Goal: Transaction & Acquisition: Purchase product/service

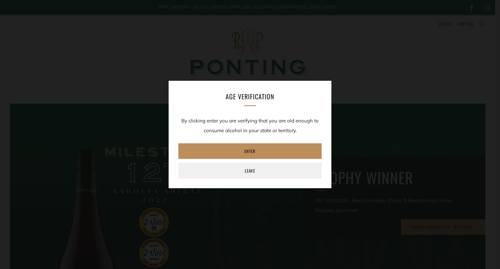
click at [256, 154] on link "Enter" at bounding box center [249, 151] width 143 height 16
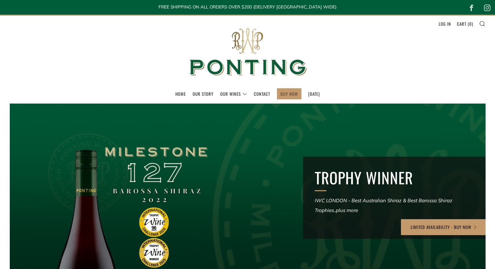
click at [286, 93] on link "BUY NOW" at bounding box center [288, 93] width 17 height 10
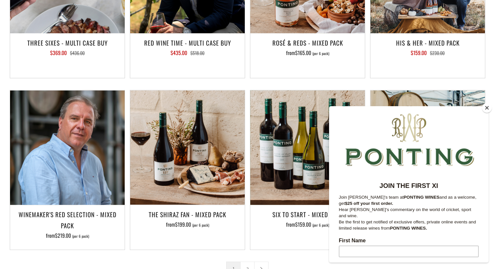
scroll to position [977, 0]
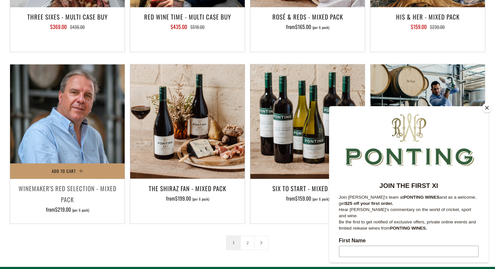
click at [83, 182] on h3 "Winemaker's Red Selection - Mixed Pack" at bounding box center [67, 193] width 108 height 22
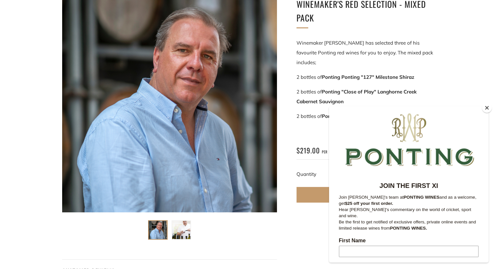
scroll to position [114, 0]
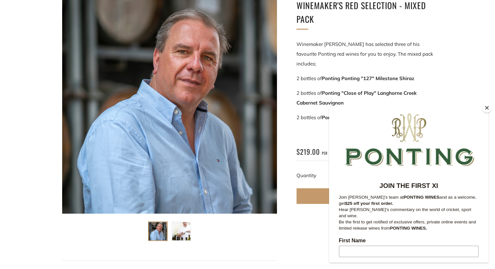
click at [485, 105] on button "Close" at bounding box center [487, 108] width 10 height 10
